Goal: Task Accomplishment & Management: Use online tool/utility

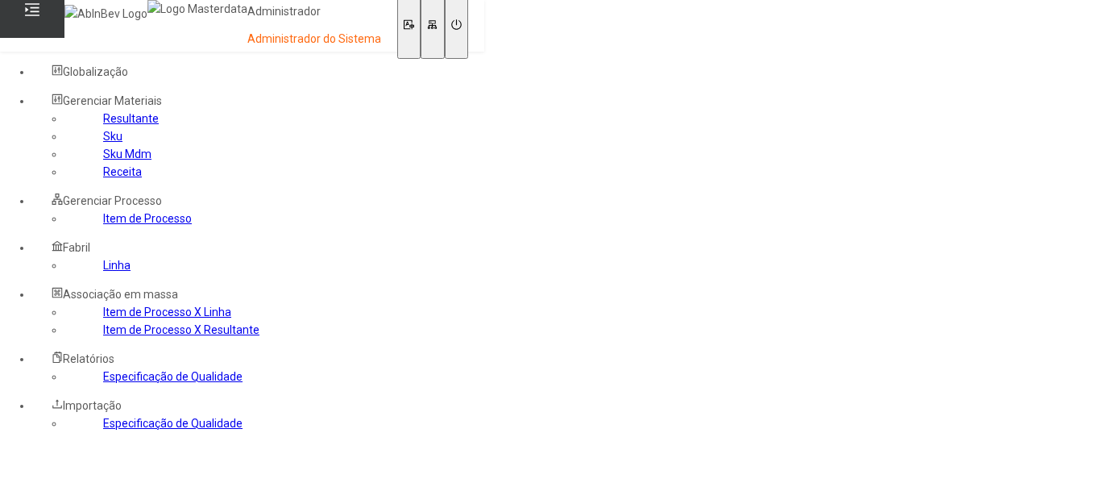
click at [103, 160] on link "Sku Mdm" at bounding box center [127, 153] width 48 height 13
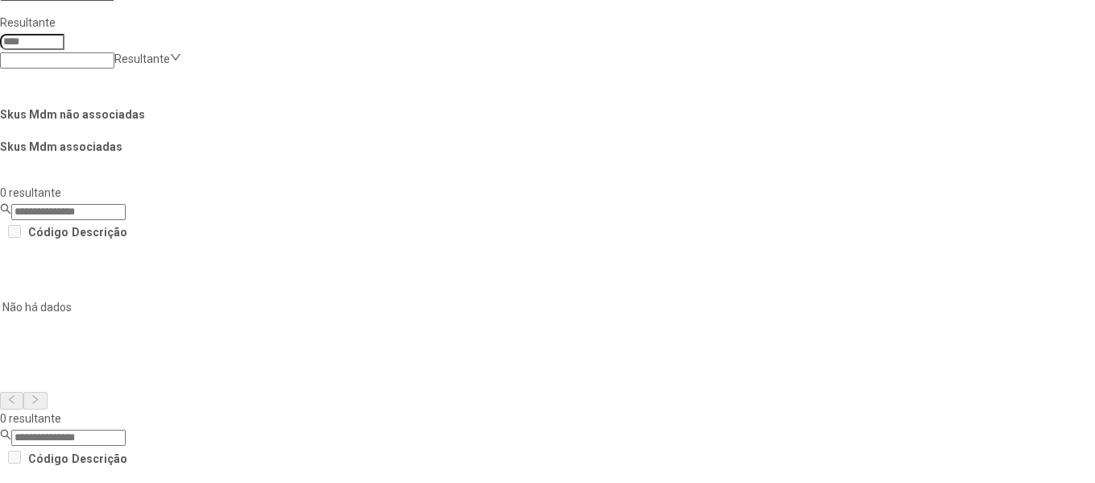
scroll to position [653, 0]
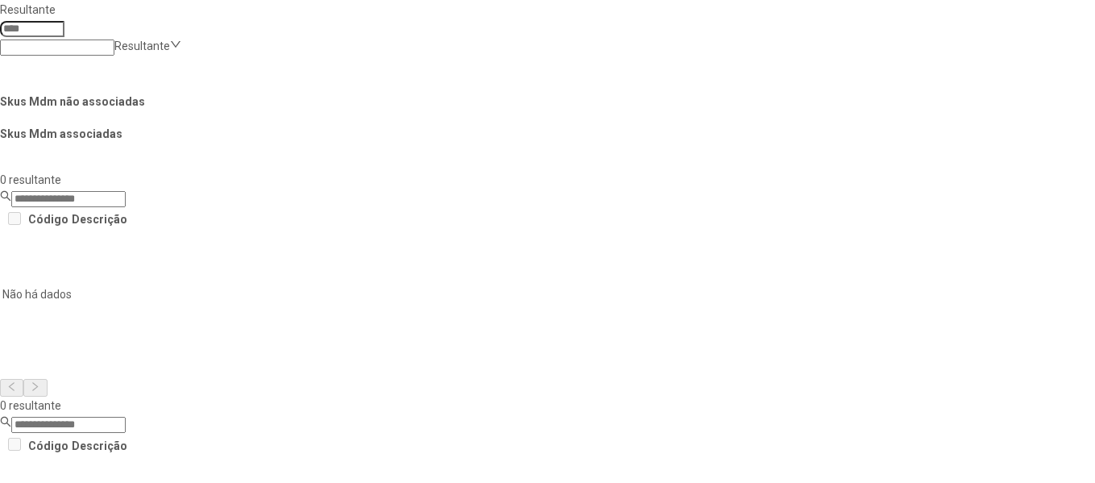
scroll to position [561, 0]
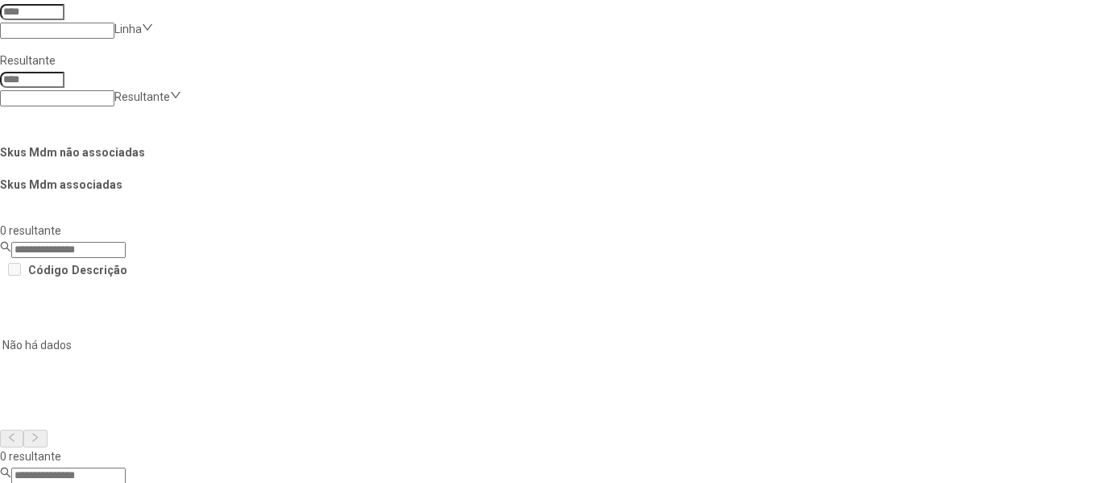
scroll to position [509, 0]
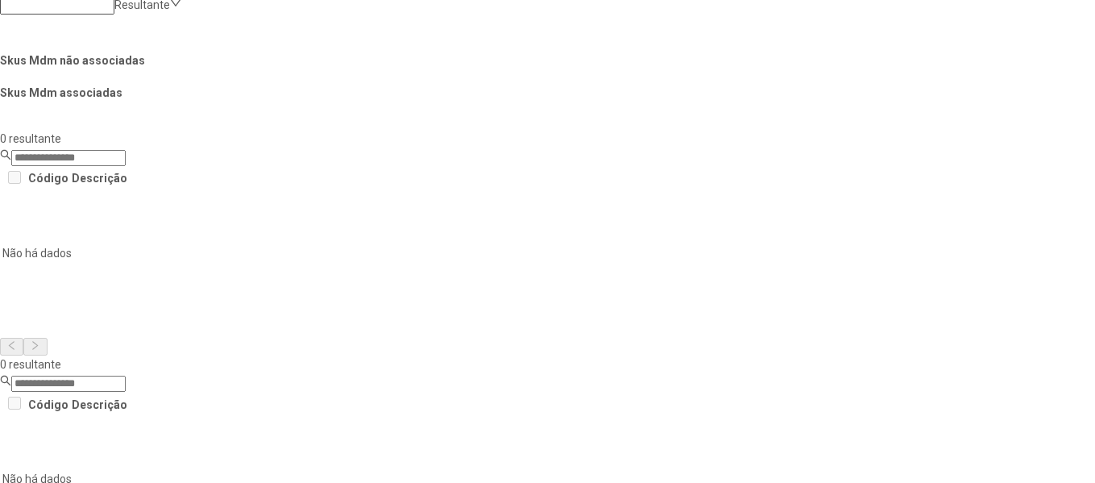
scroll to position [653, 0]
